Goal: Task Accomplishment & Management: Use online tool/utility

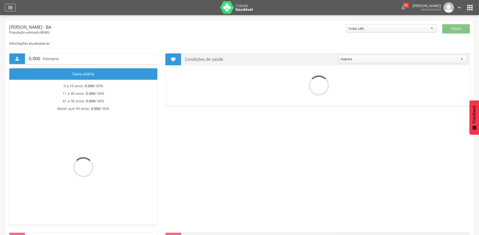
click at [10, 7] on icon "" at bounding box center [10, 8] width 6 height 6
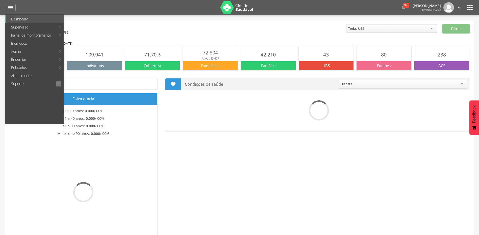
click at [87, 27] on link "Personalizados" at bounding box center [92, 27] width 57 height 8
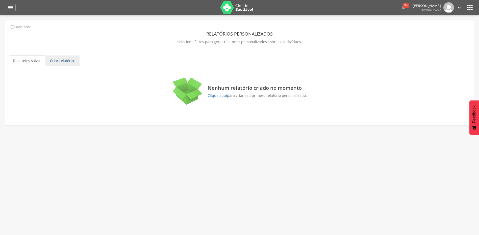
click at [68, 59] on link "Criar relatórios" at bounding box center [63, 61] width 34 height 11
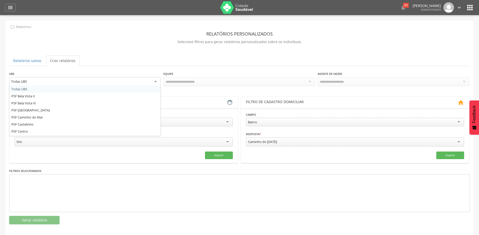
click at [157, 81] on div "Todas UBS" at bounding box center [85, 81] width 152 height 9
click at [173, 52] on div "**********" at bounding box center [239, 124] width 468 height 208
click at [228, 121] on div "Responsável familiar" at bounding box center [123, 122] width 218 height 9
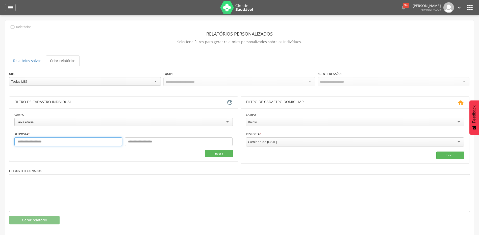
click at [55, 141] on input "text" at bounding box center [68, 141] width 108 height 9
type input "**"
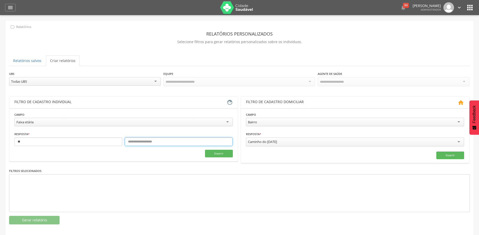
click at [151, 143] on input "text" at bounding box center [179, 141] width 108 height 9
type input "*"
click at [148, 186] on div at bounding box center [239, 193] width 460 height 38
click at [213, 154] on button "Inserir" at bounding box center [219, 154] width 28 height 8
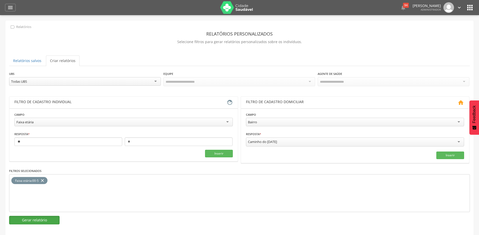
click at [38, 218] on button "Gerar relatório" at bounding box center [34, 220] width 50 height 9
